Goal: Entertainment & Leisure: Consume media (video, audio)

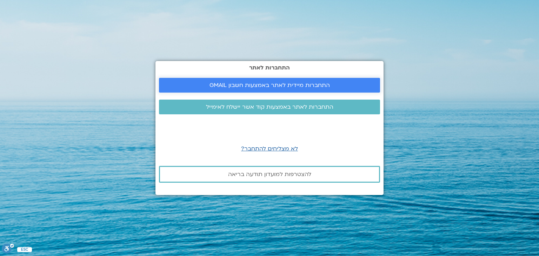
click at [305, 83] on span "התחברות מיידית לאתר באמצעות חשבון GMAIL" at bounding box center [269, 85] width 120 height 6
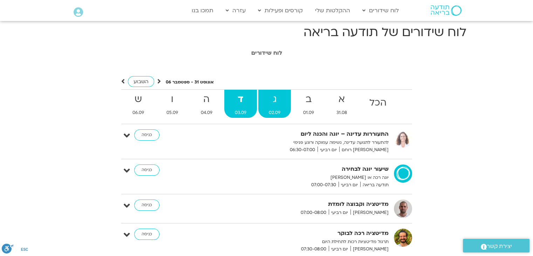
click at [273, 107] on link "ג 02.09" at bounding box center [274, 104] width 33 height 28
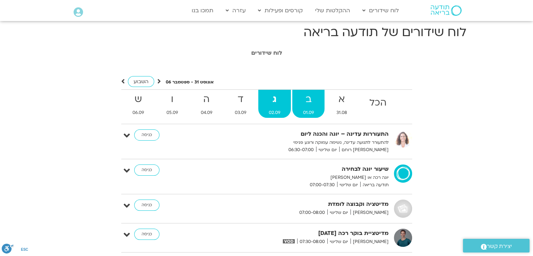
click at [306, 113] on span "01.09" at bounding box center [308, 112] width 32 height 7
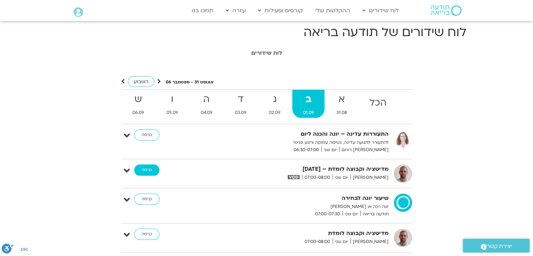
click at [149, 167] on link "כניסה" at bounding box center [146, 169] width 25 height 11
